Goal: Task Accomplishment & Management: Manage account settings

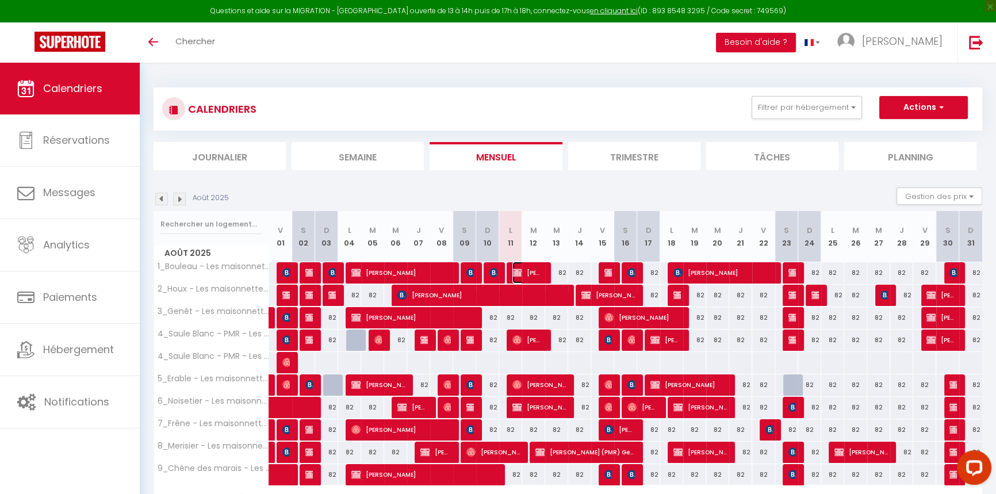
click at [526, 274] on span "[PERSON_NAME]" at bounding box center [527, 273] width 30 height 22
select select "OK"
select select "KO"
select select "0"
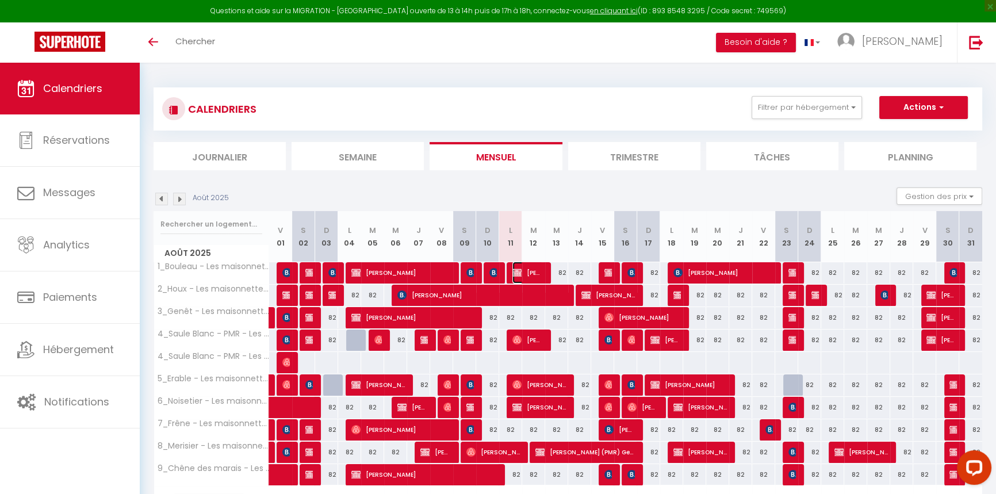
select select "1"
select select
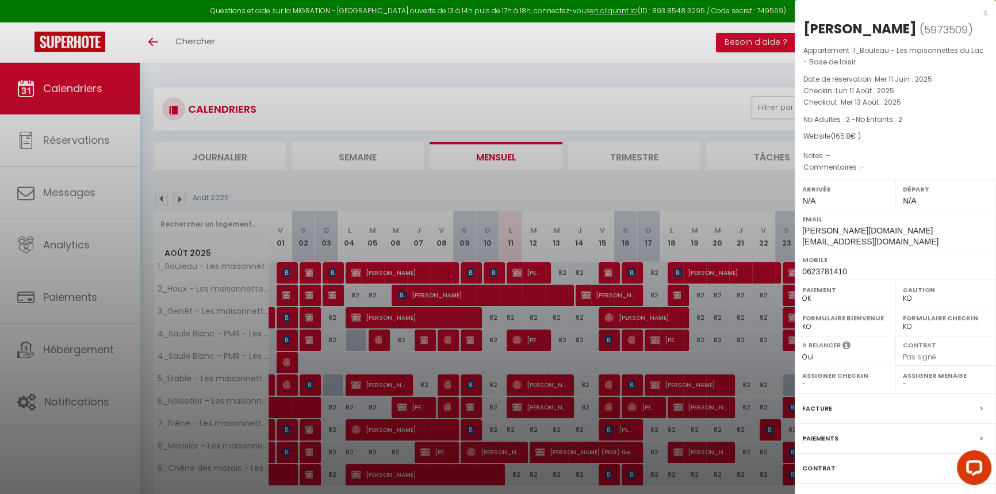
click at [520, 90] on div at bounding box center [498, 247] width 996 height 494
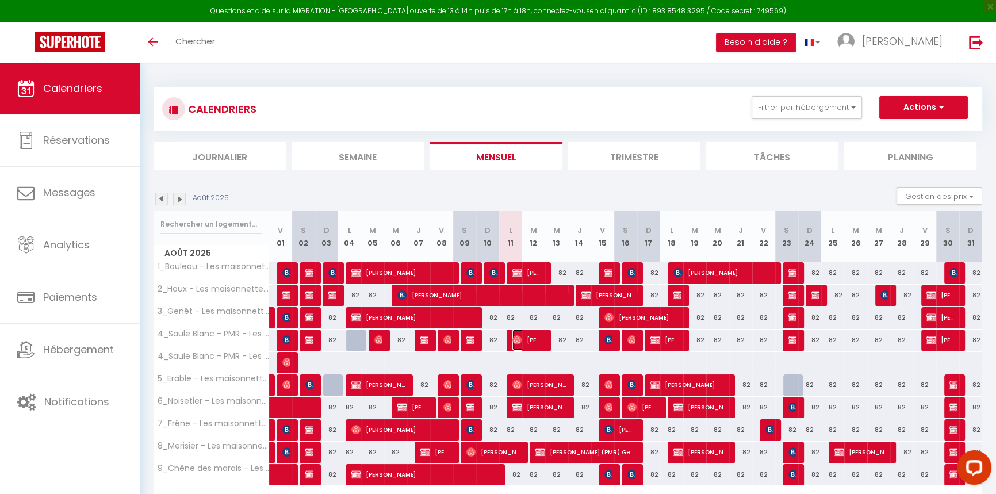
click at [528, 345] on span "[PERSON_NAME]" at bounding box center [527, 340] width 30 height 22
select select "OK"
